Goal: Communication & Community: Answer question/provide support

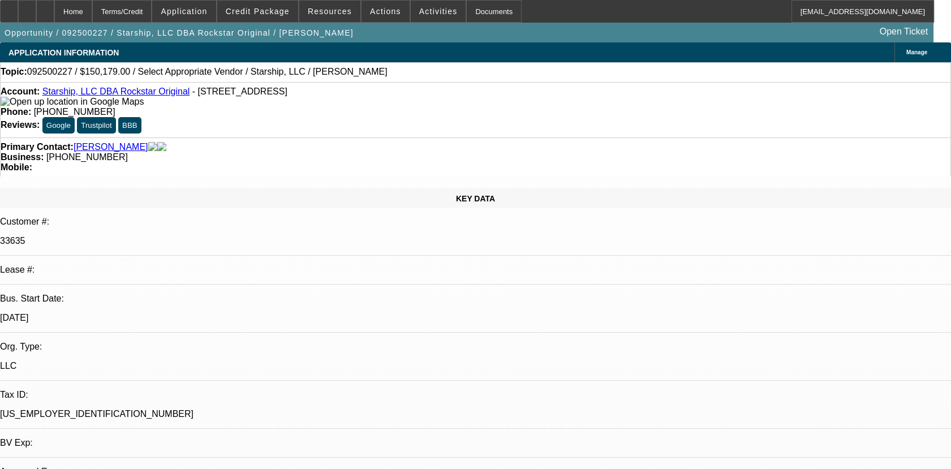
select select "0"
select select "2"
select select "0.1"
select select "4"
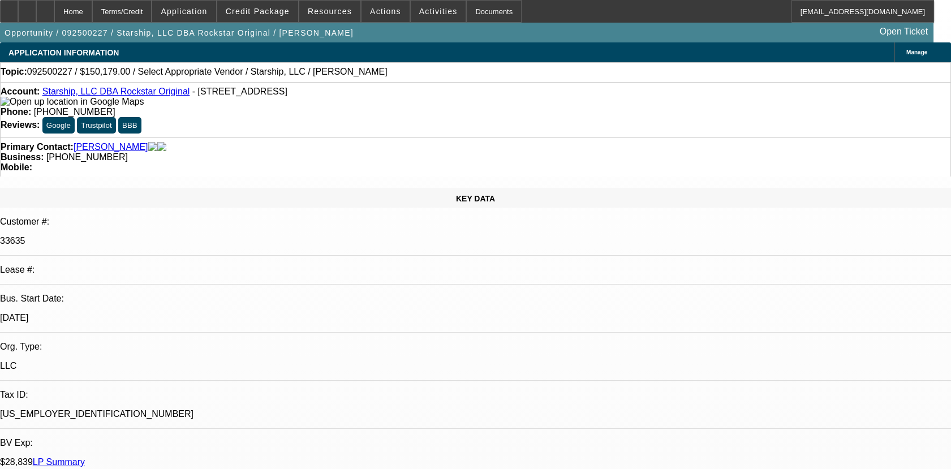
radio input "true"
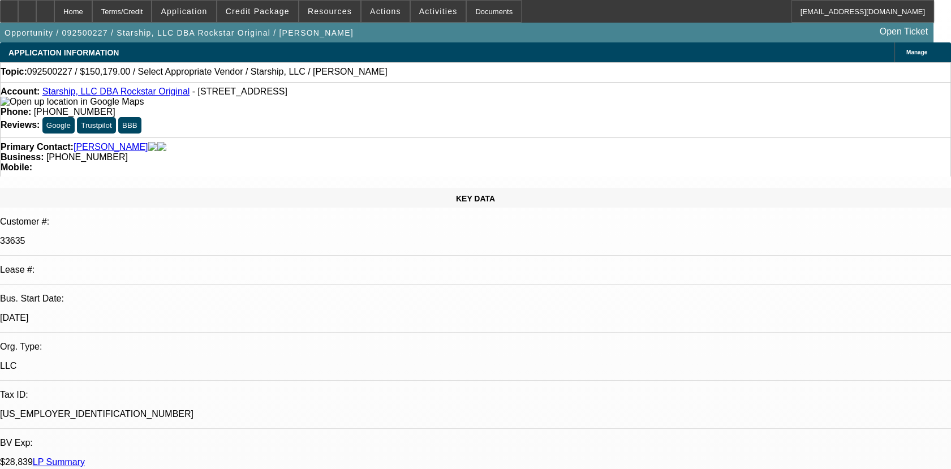
type textarea "01 & 02 ARE ACTIVE SVC DEALS, PMTS MADE ON TIME. NOT MUCH HISTORY THOUGH."
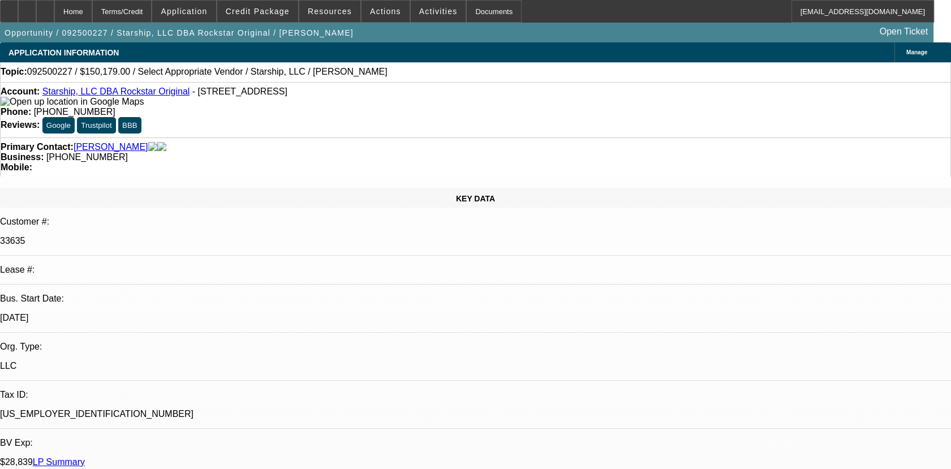
radio input "true"
